Goal: Navigation & Orientation: Find specific page/section

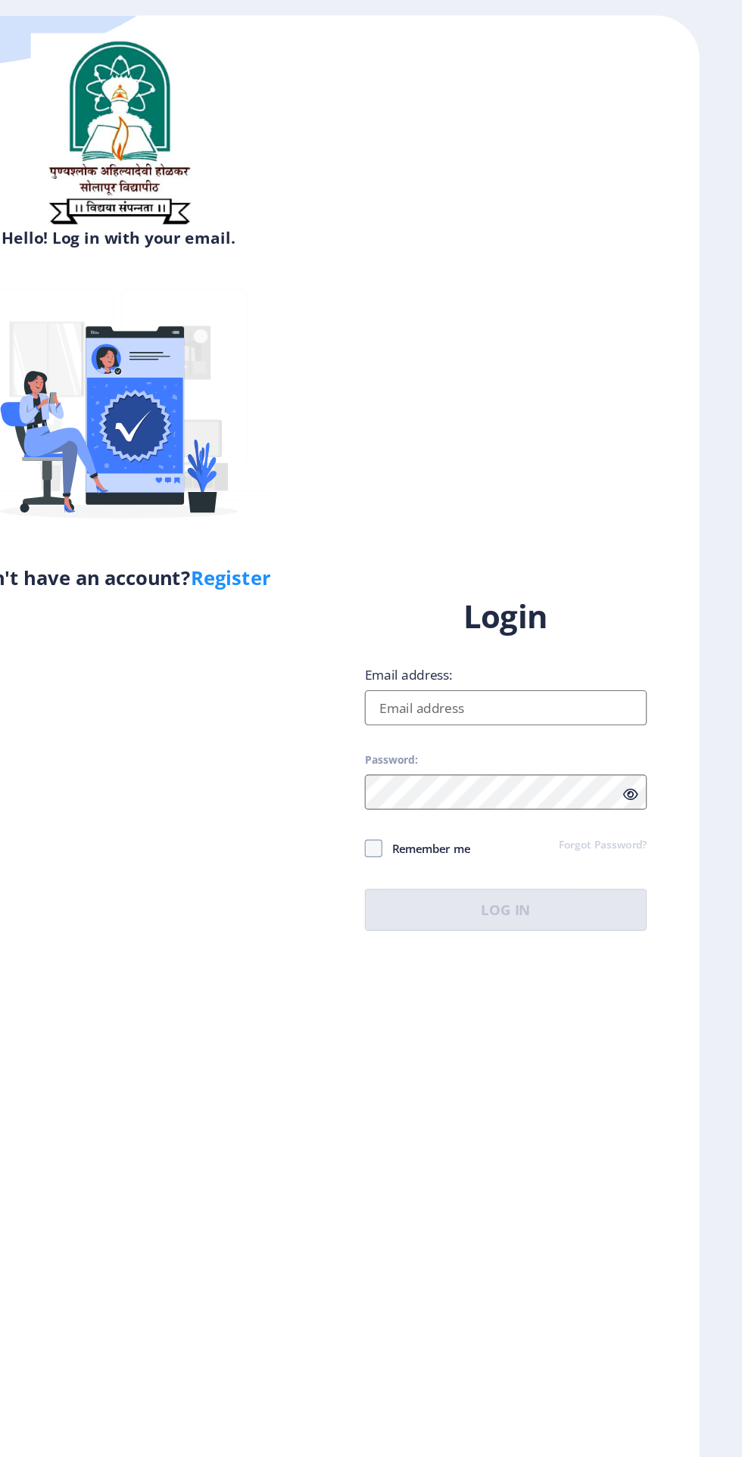
click at [562, 684] on input "Email address:" at bounding box center [537, 669] width 243 height 30
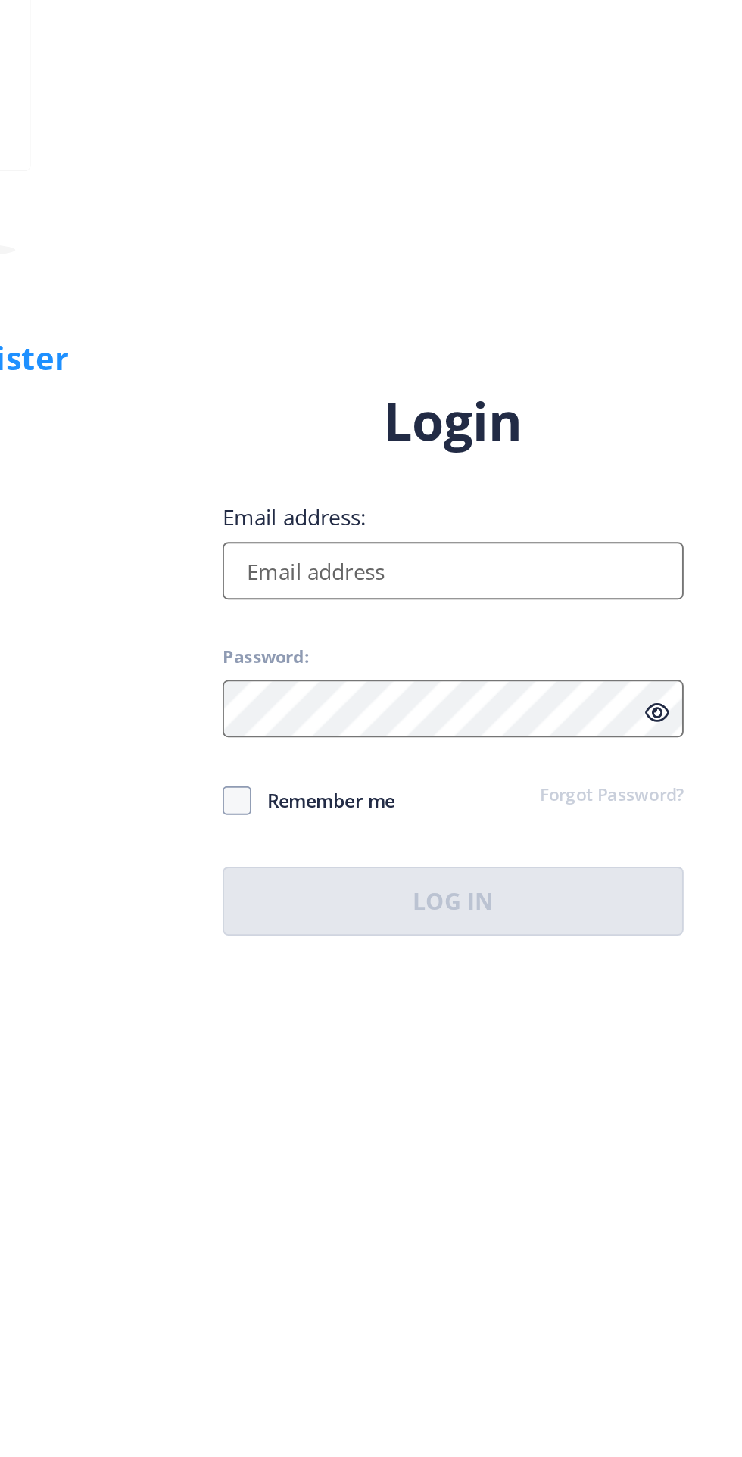
type input "[EMAIL_ADDRESS][DOMAIN_NAME]"
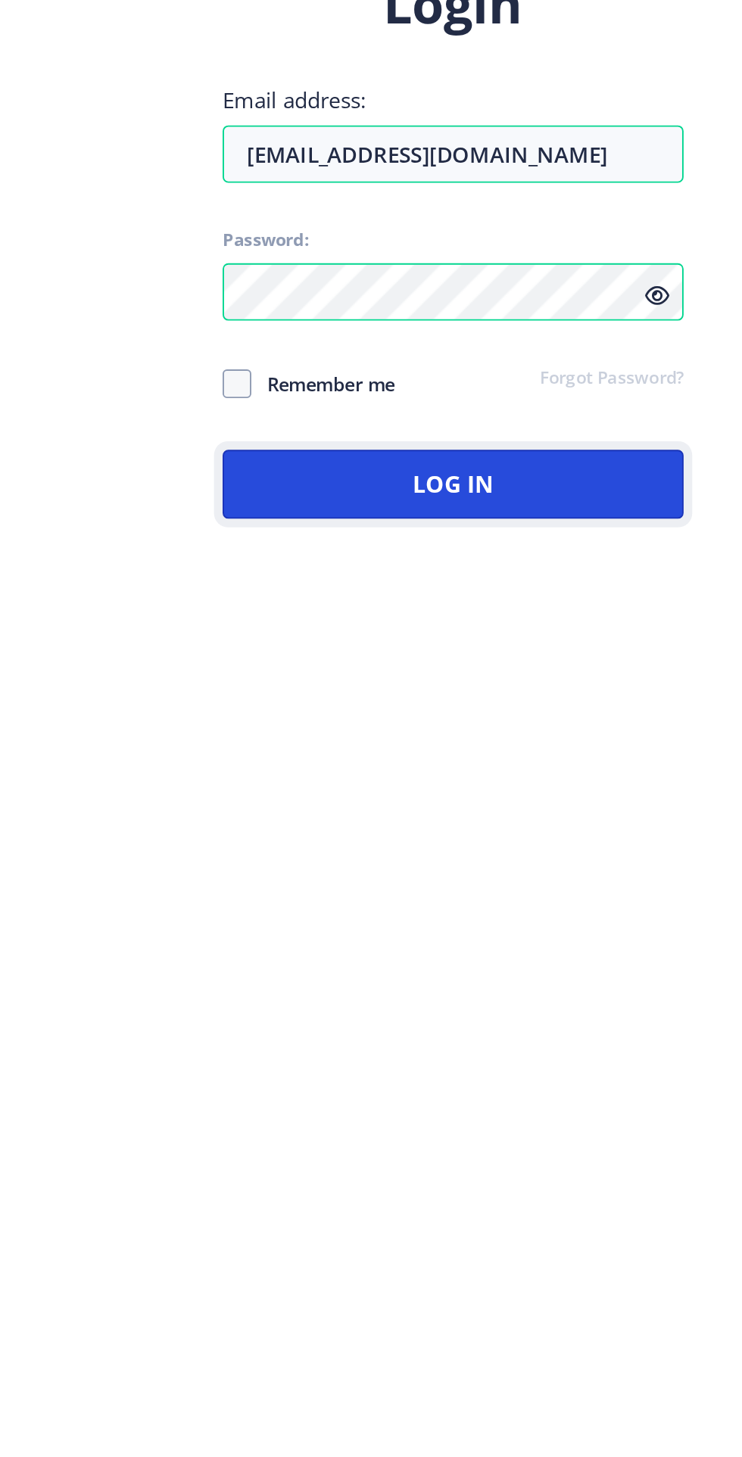
click at [471, 861] on button "Log In" at bounding box center [537, 843] width 243 height 36
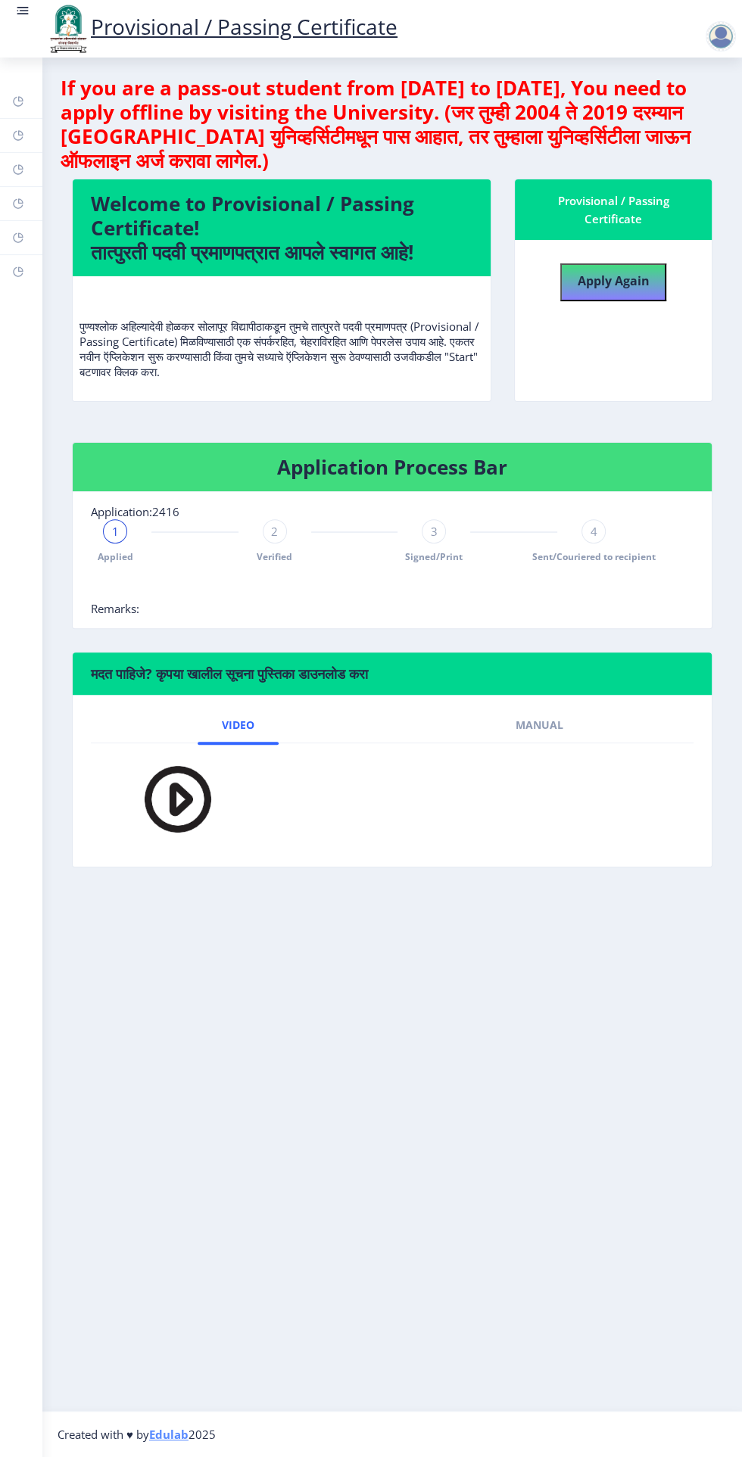
click at [18, 170] on rect at bounding box center [18, 169] width 12 height 12
select select
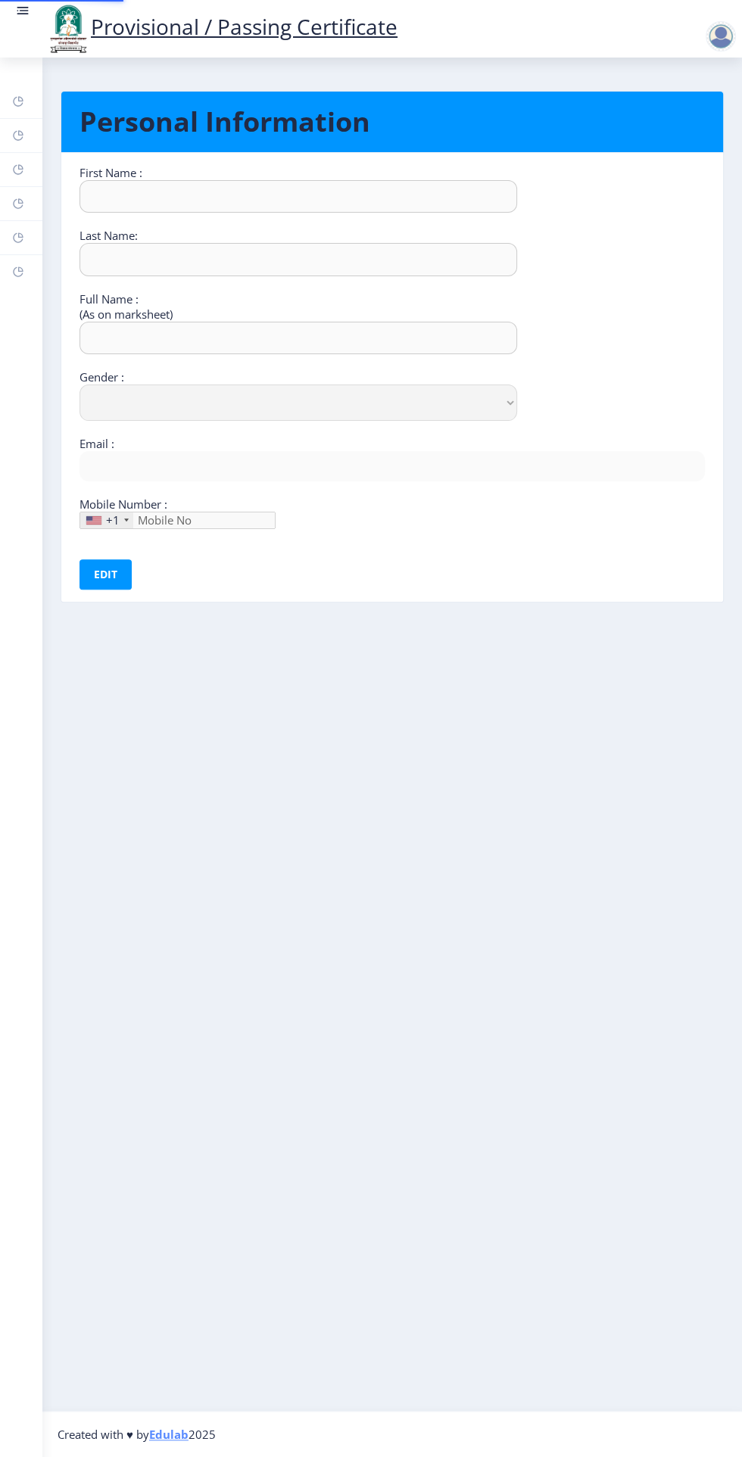
type input "[DEMOGRAPHIC_DATA]"
type input "[PERSON_NAME]"
select select "[DEMOGRAPHIC_DATA]"
type input "[EMAIL_ADDRESS][DOMAIN_NAME]"
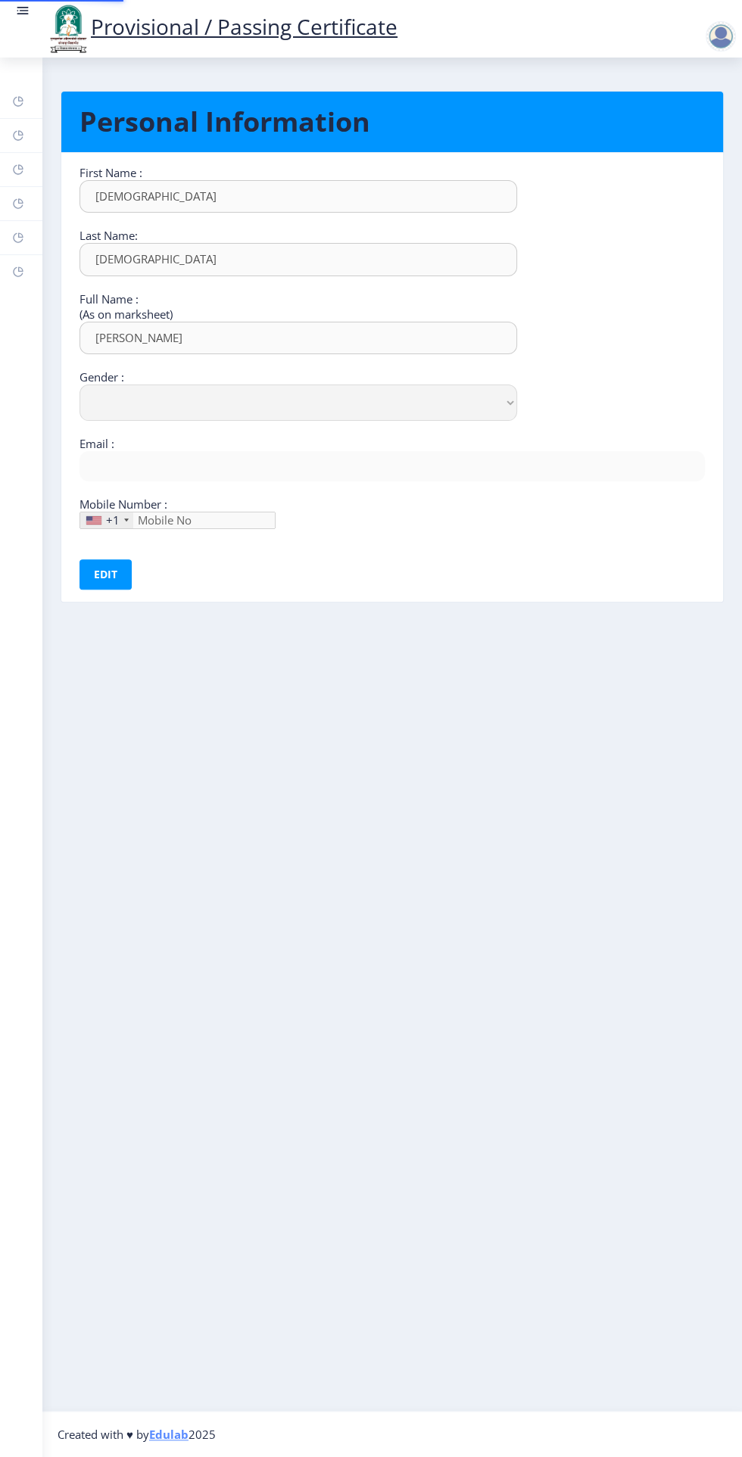
type input "9834531866"
click at [20, 269] on rect at bounding box center [18, 272] width 12 height 12
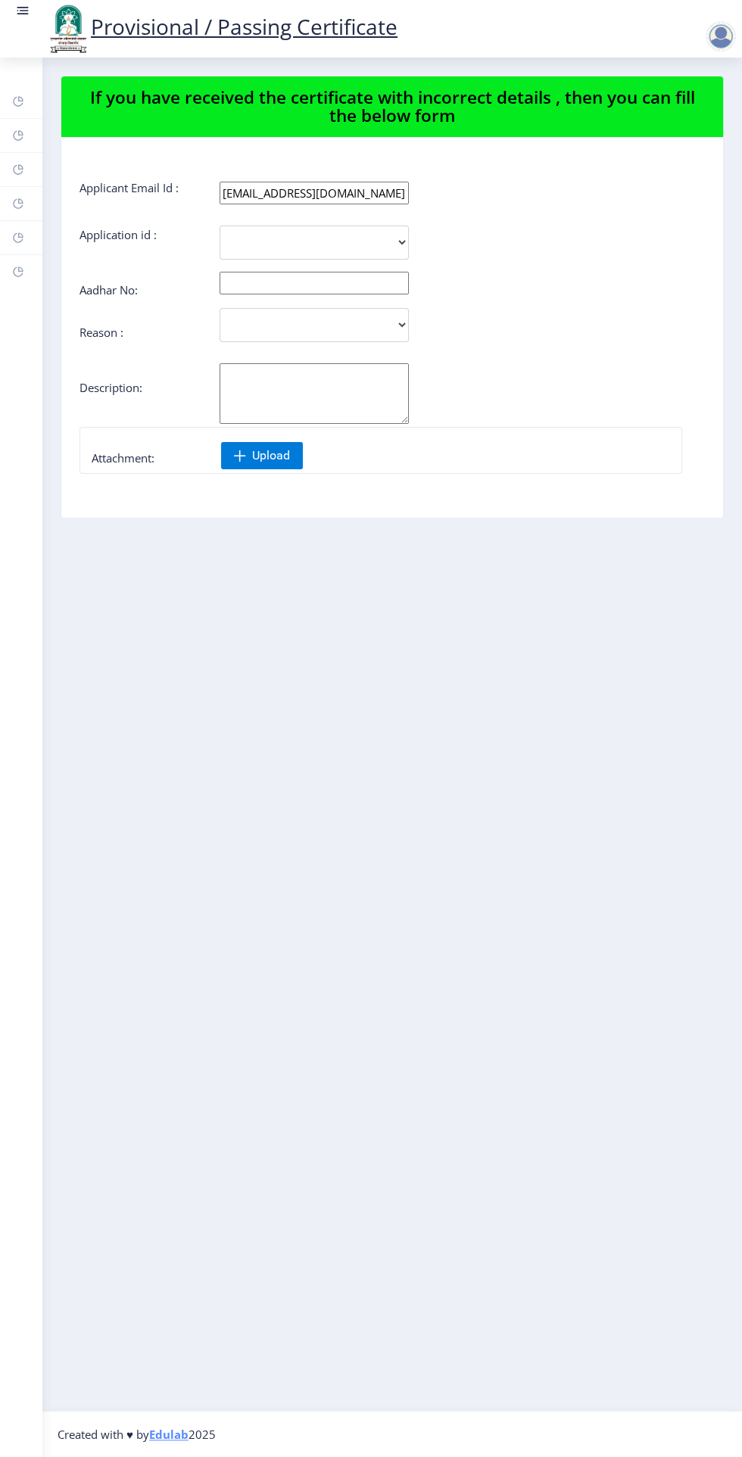
click at [17, 135] on rect at bounding box center [18, 135] width 12 height 12
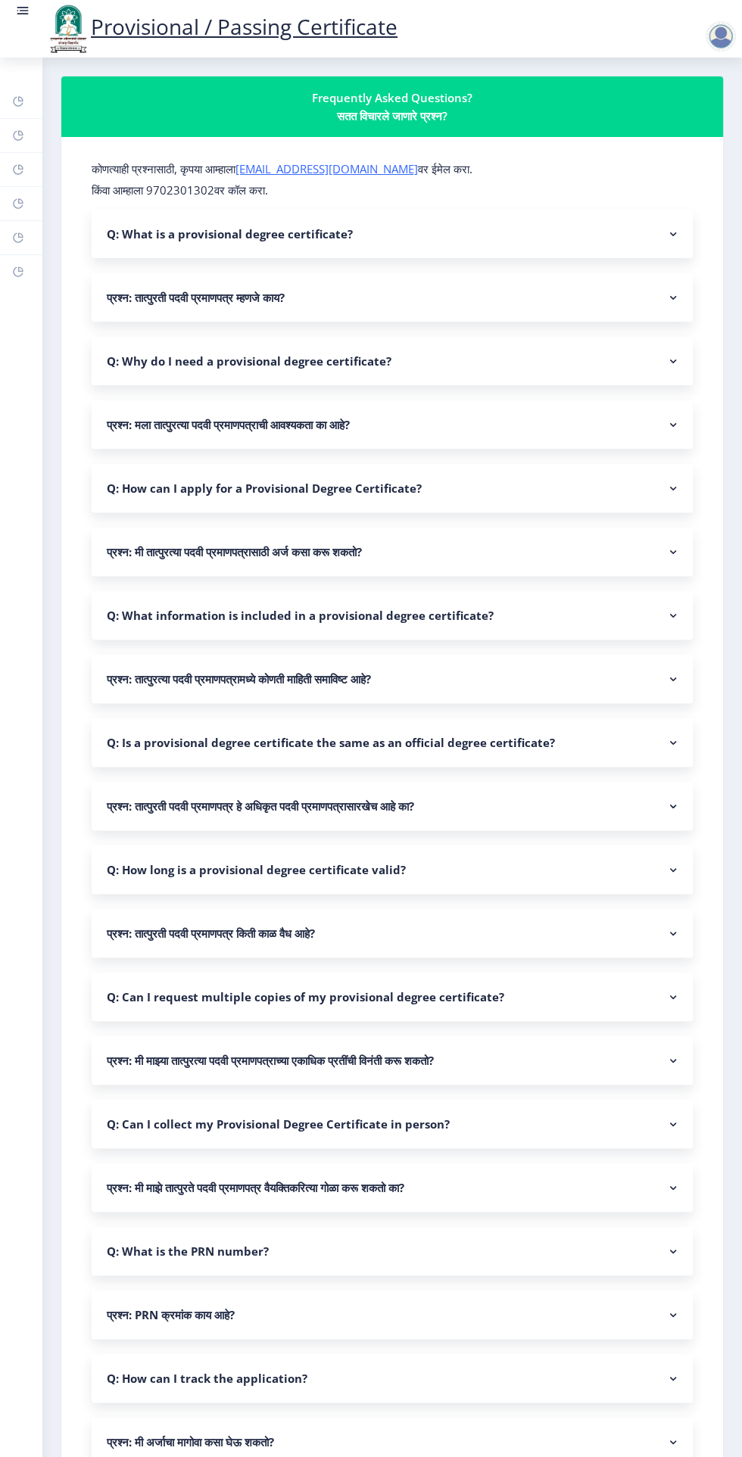
click at [18, 272] on rect at bounding box center [18, 272] width 12 height 12
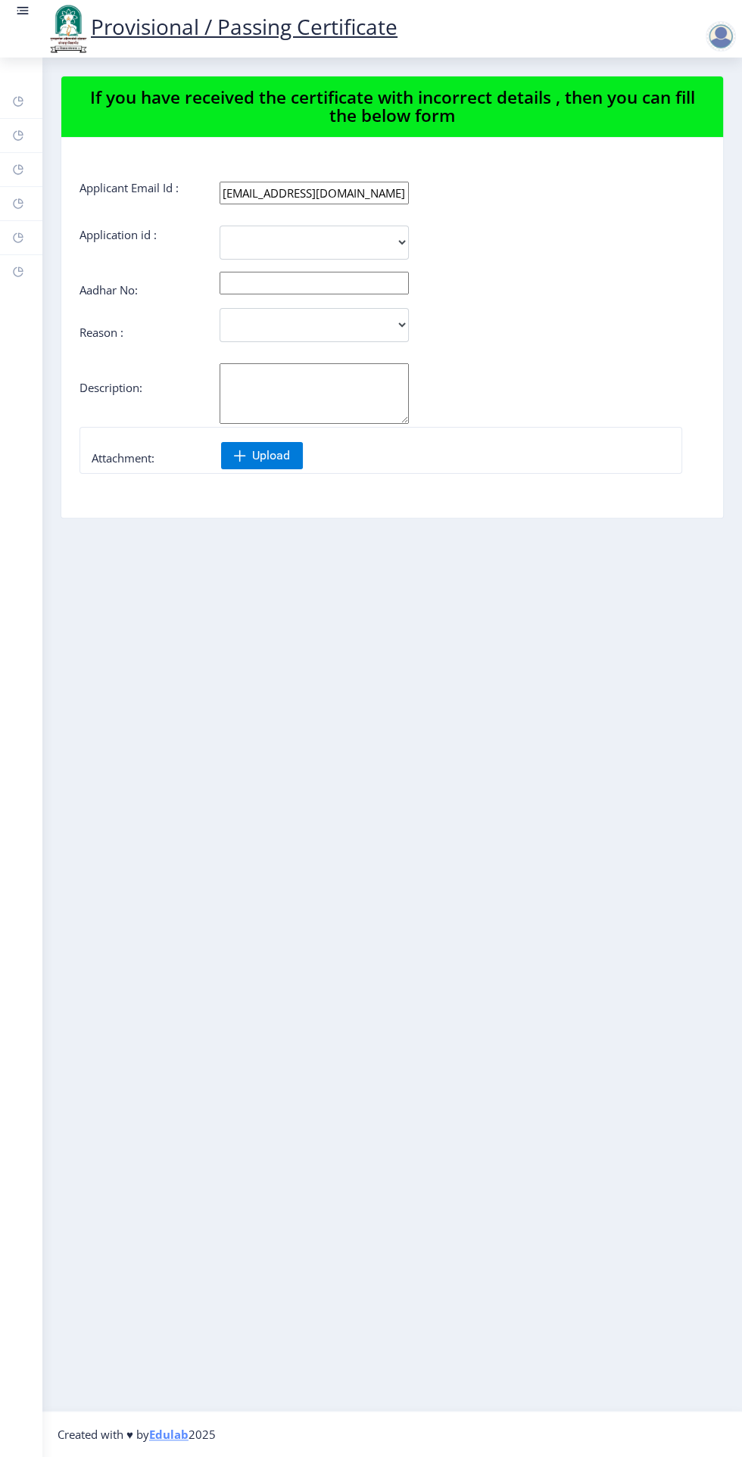
click at [20, 98] on rect at bounding box center [18, 101] width 12 height 12
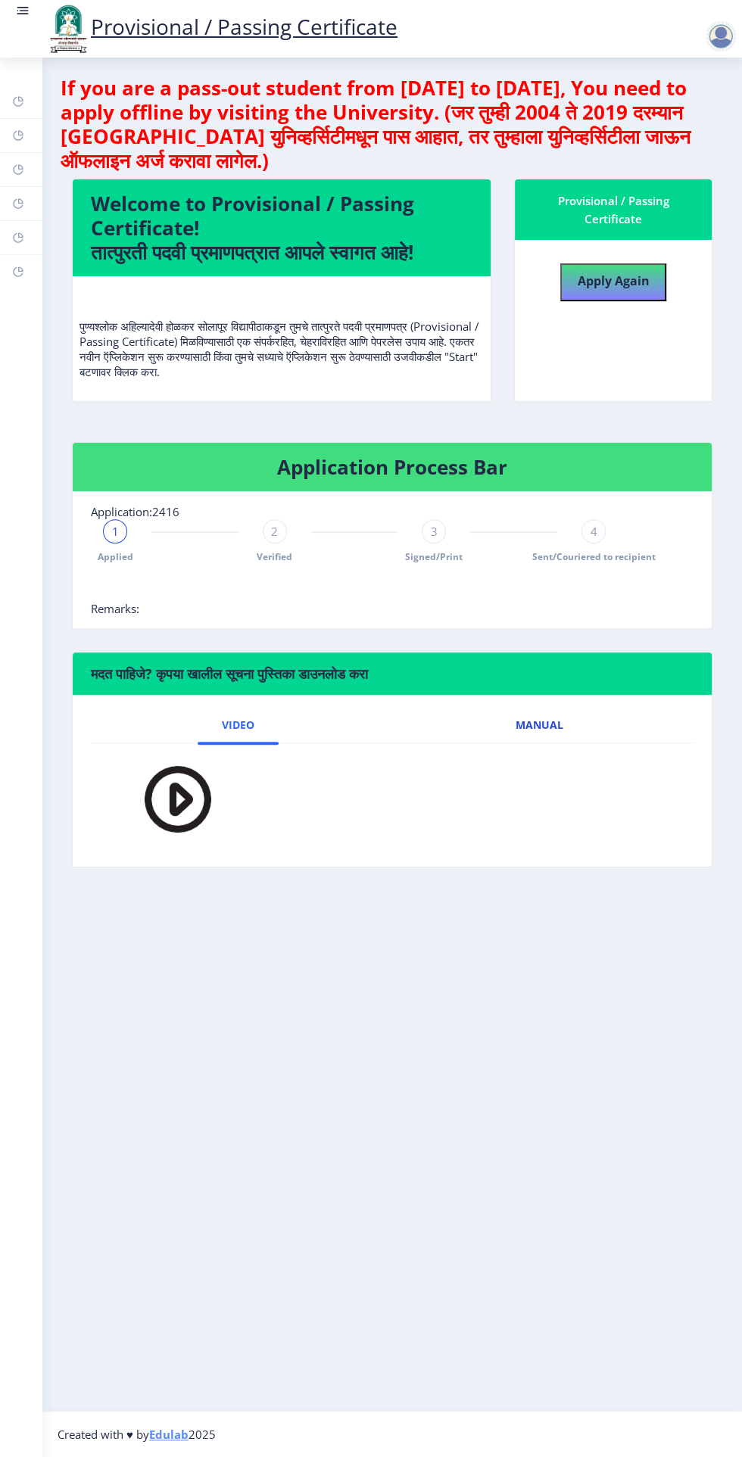
click at [562, 707] on link "Manual" at bounding box center [539, 725] width 96 height 36
click at [226, 743] on link "Video" at bounding box center [238, 725] width 81 height 36
click at [12, 317] on div "Dashboard Help/FAQ Profile Myapplication Payment issue Incorrect Certificate" at bounding box center [21, 757] width 42 height 1399
click at [20, 269] on rect at bounding box center [18, 272] width 12 height 12
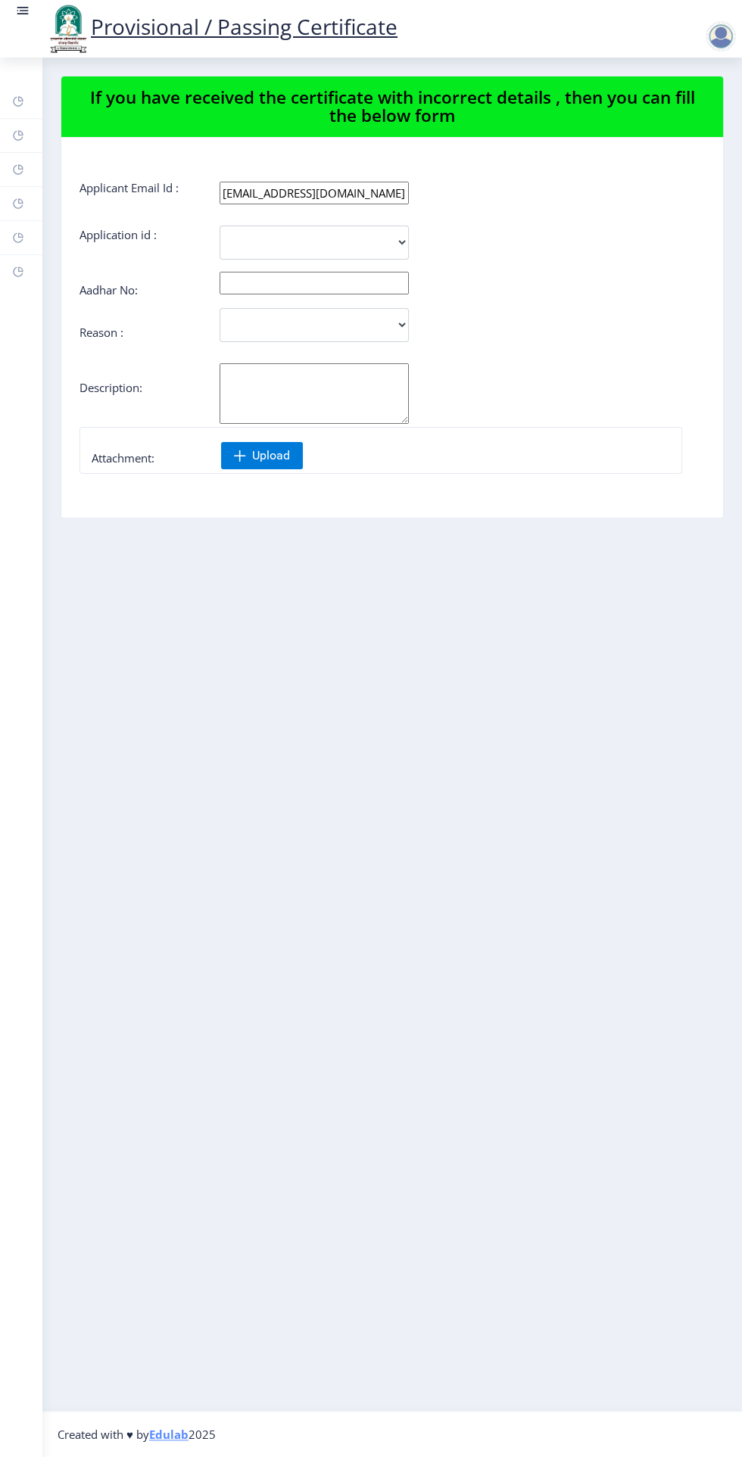
click at [18, 238] on rect at bounding box center [18, 238] width 12 height 12
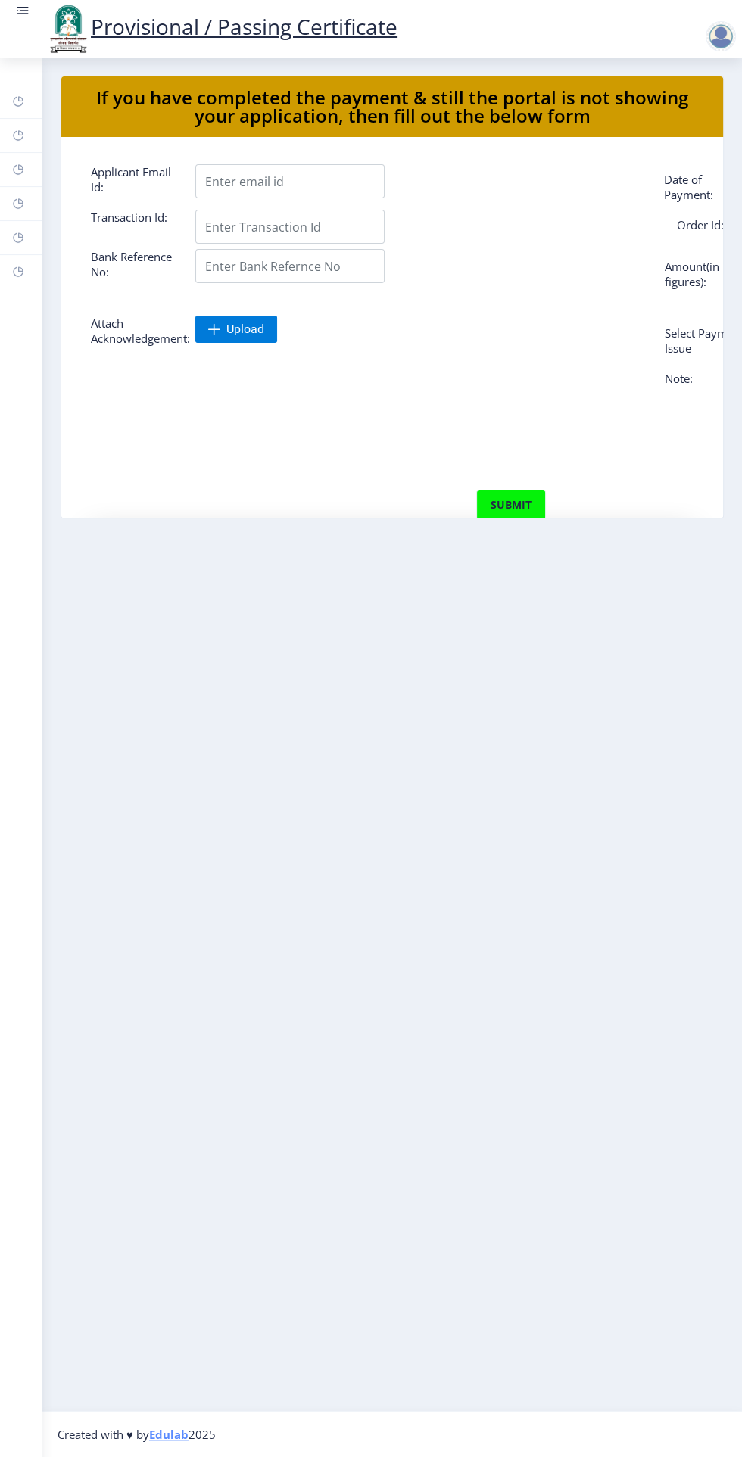
click at [20, 132] on rect at bounding box center [18, 135] width 12 height 12
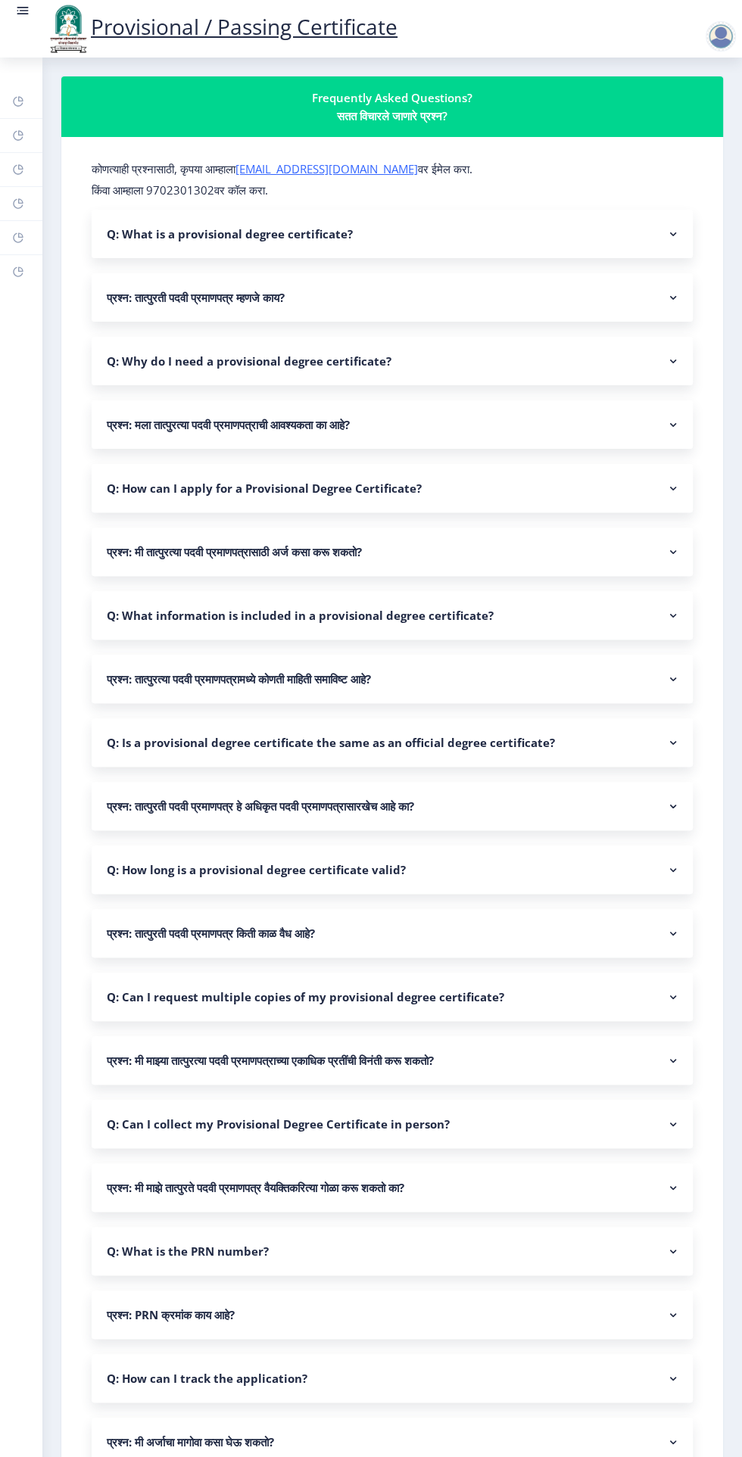
click at [18, 101] on rect at bounding box center [18, 101] width 12 height 12
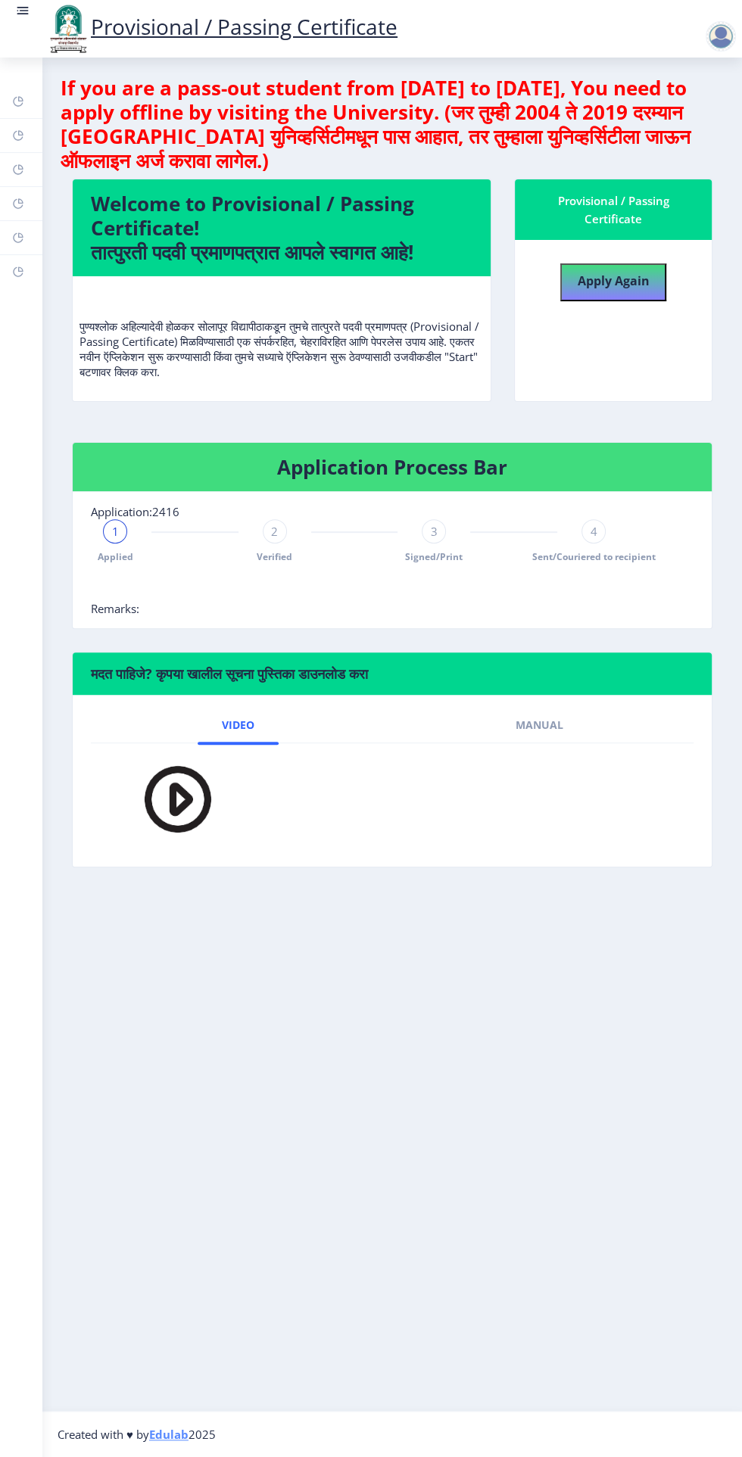
click at [18, 135] on rect at bounding box center [18, 135] width 12 height 12
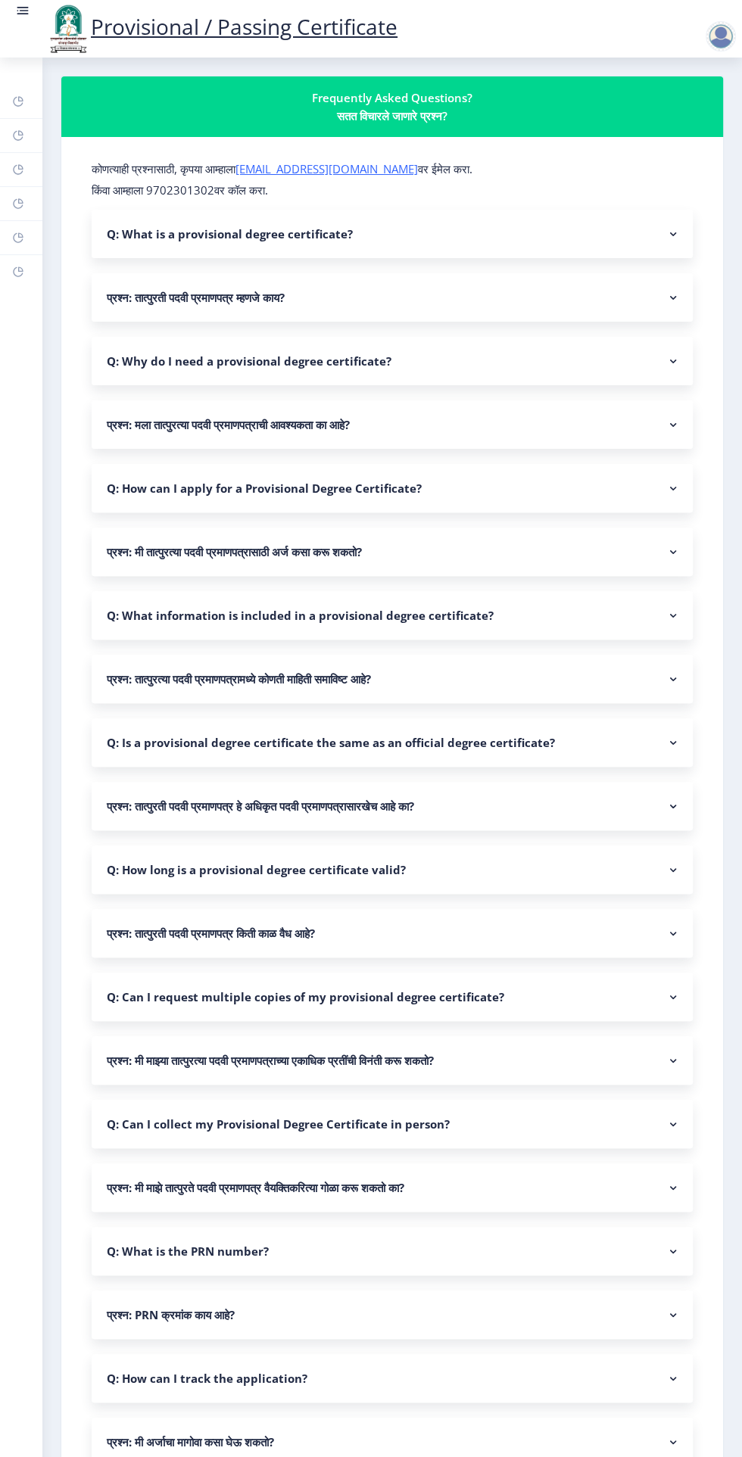
click at [669, 1378] on rect at bounding box center [672, 1377] width 15 height 15
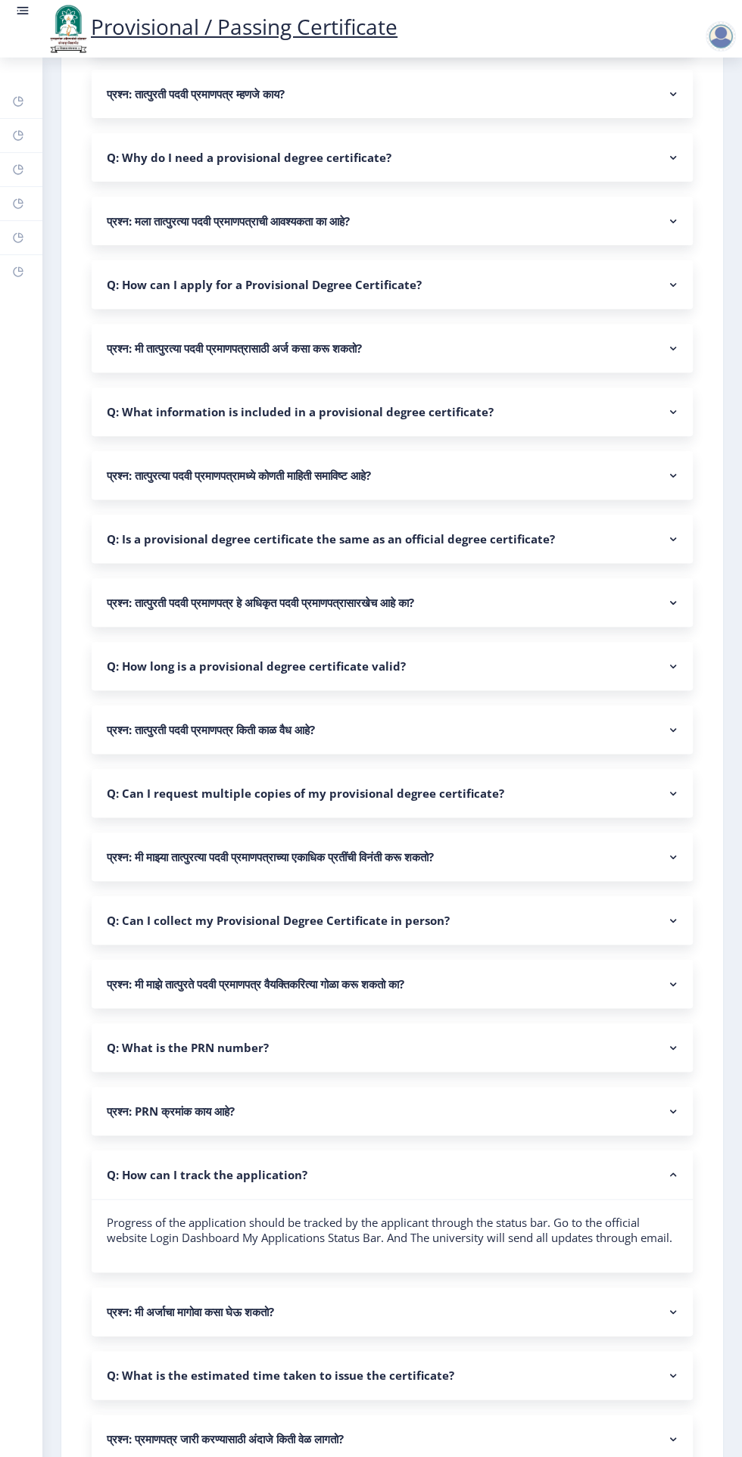
scroll to position [351, 0]
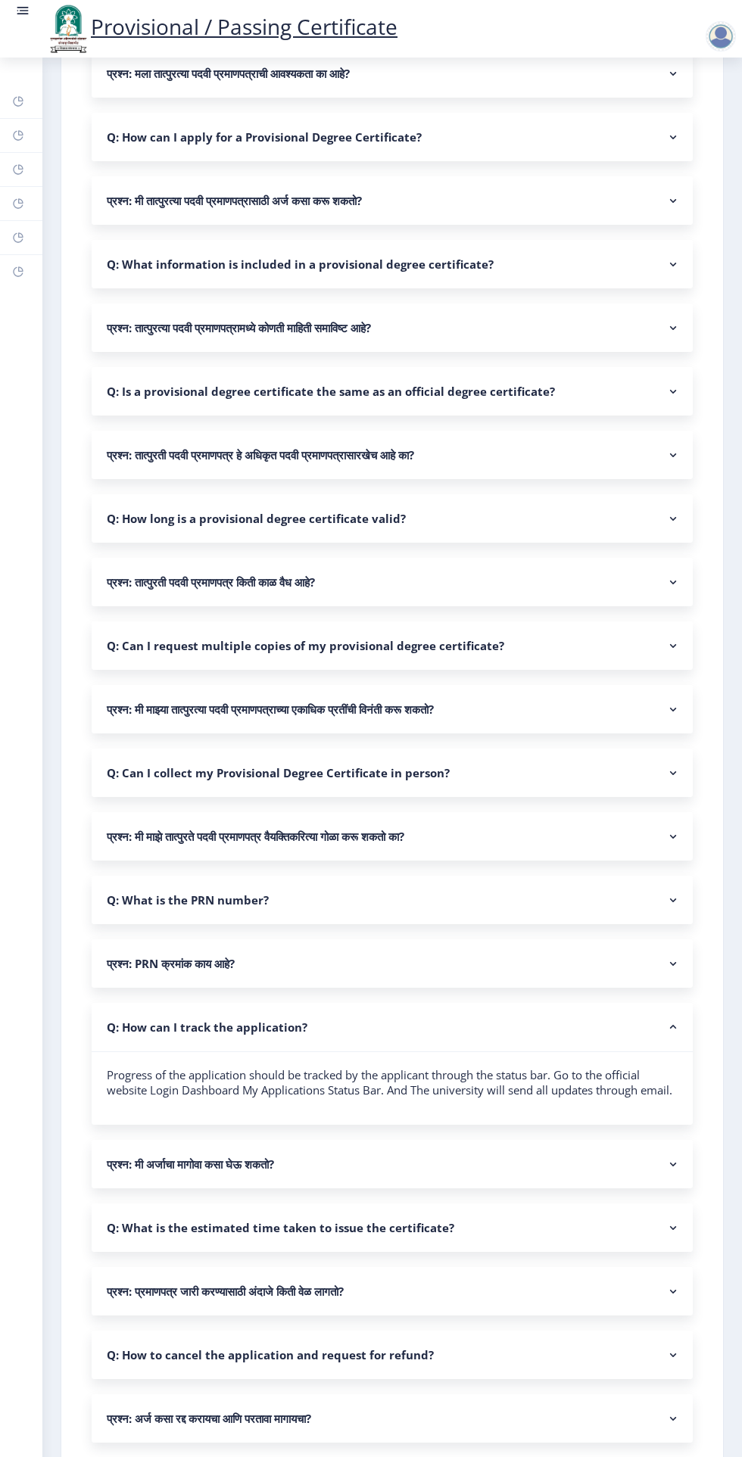
click at [17, 237] on rect at bounding box center [18, 238] width 12 height 12
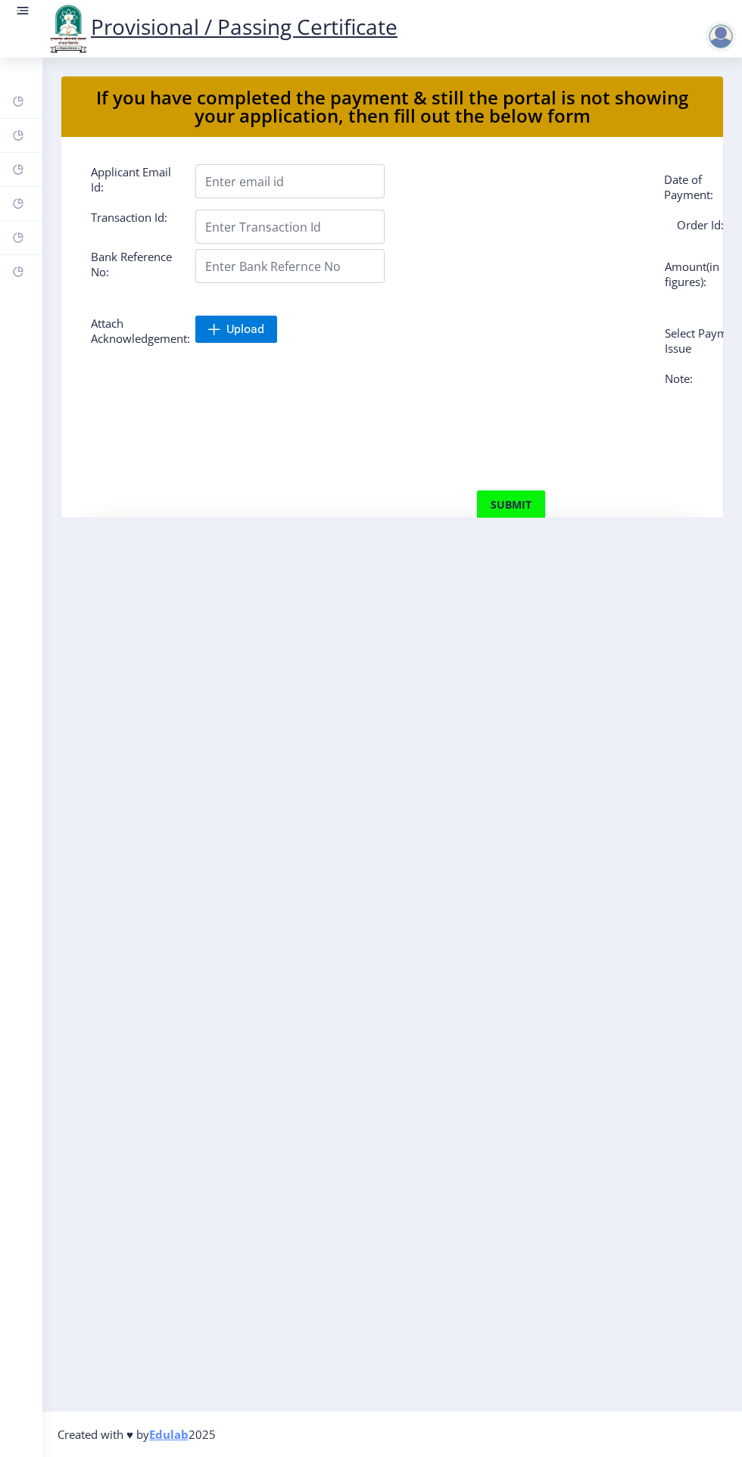
click at [18, 204] on rect at bounding box center [18, 204] width 12 height 12
